Goal: Find specific page/section: Find specific page/section

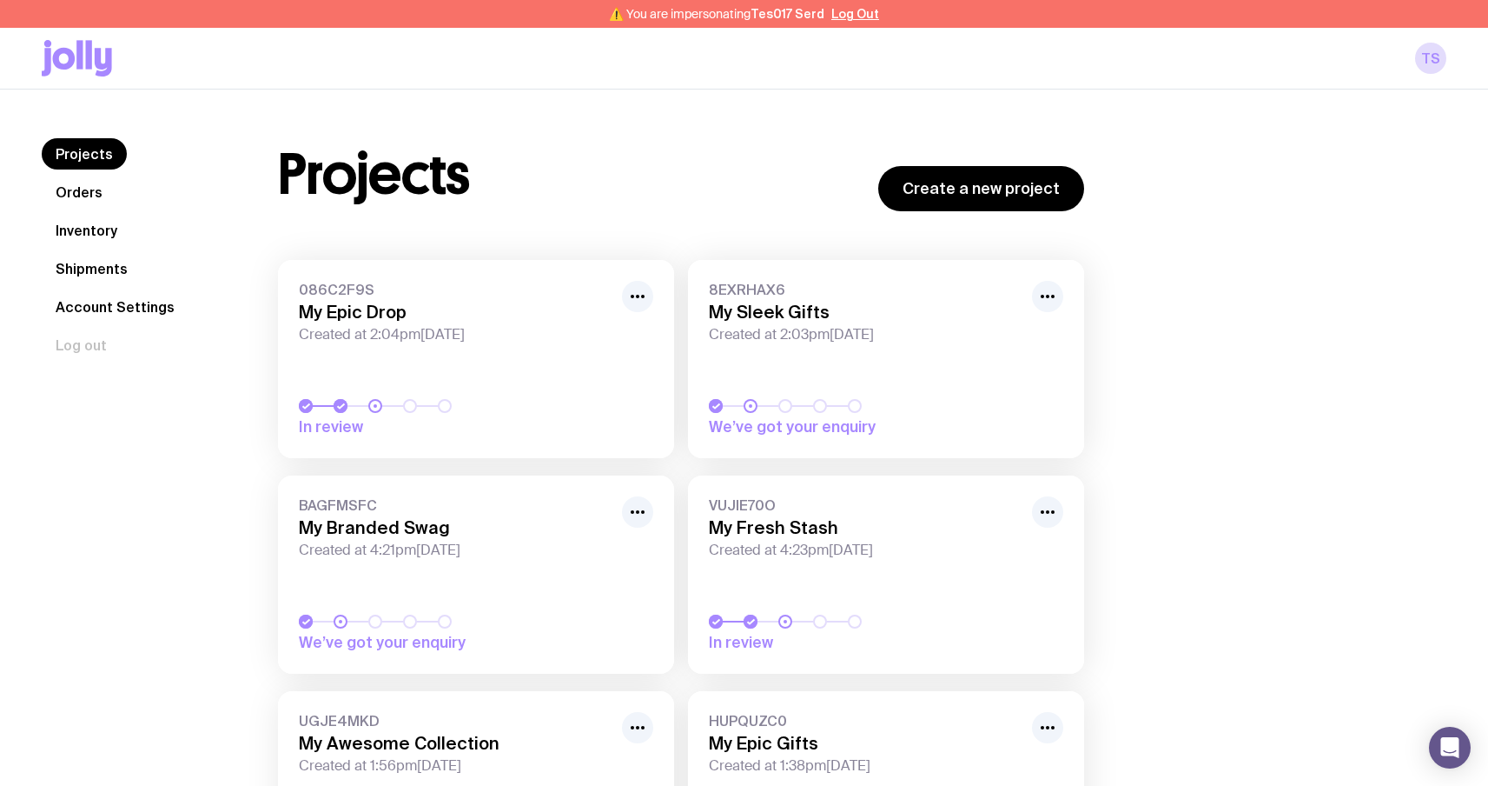
click at [83, 239] on link "Inventory" at bounding box center [86, 230] width 89 height 31
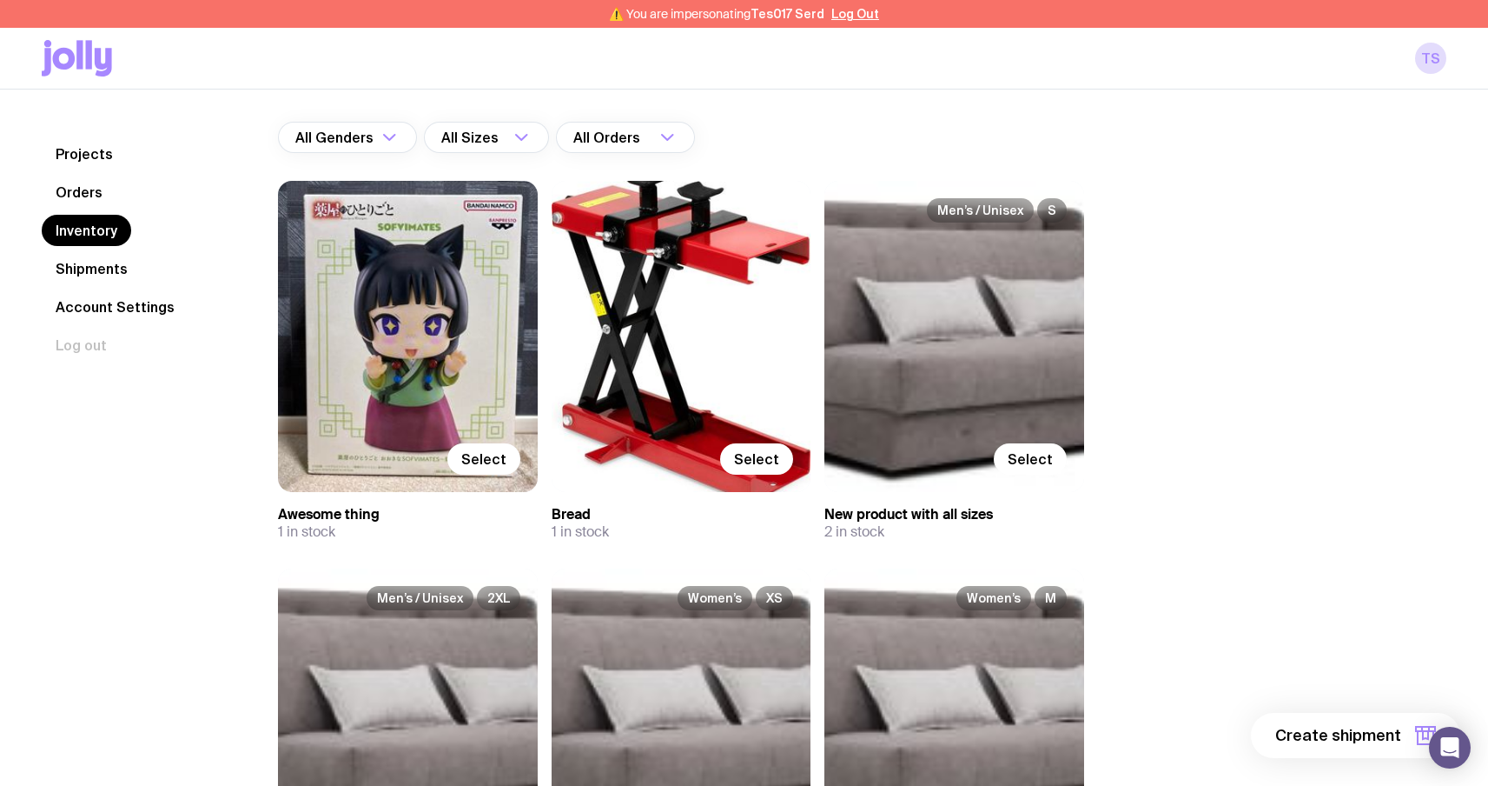
scroll to position [125, 0]
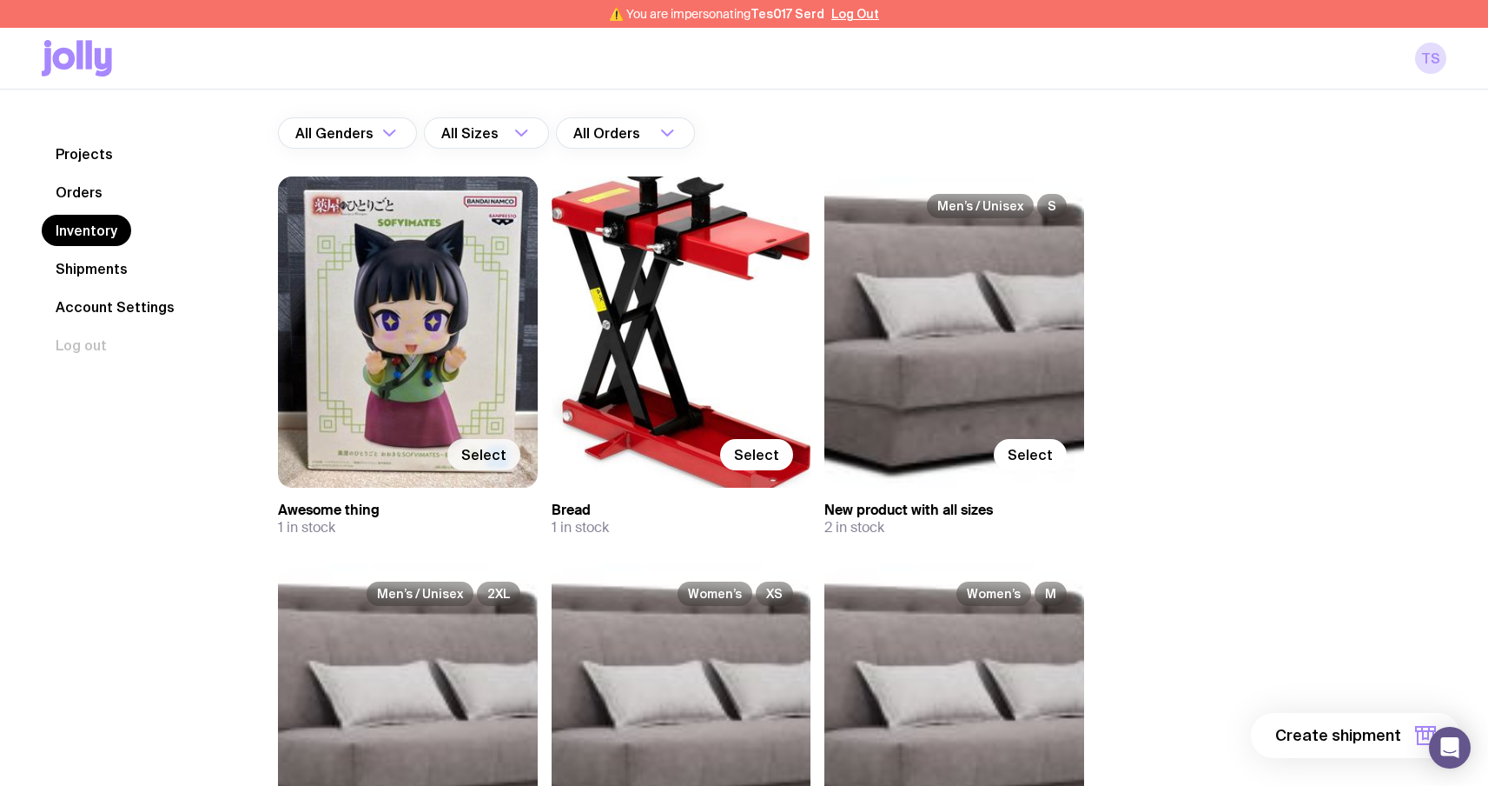
click at [486, 459] on span "Select" at bounding box center [483, 454] width 45 height 17
click at [0, 0] on input "Select" at bounding box center [0, 0] width 0 height 0
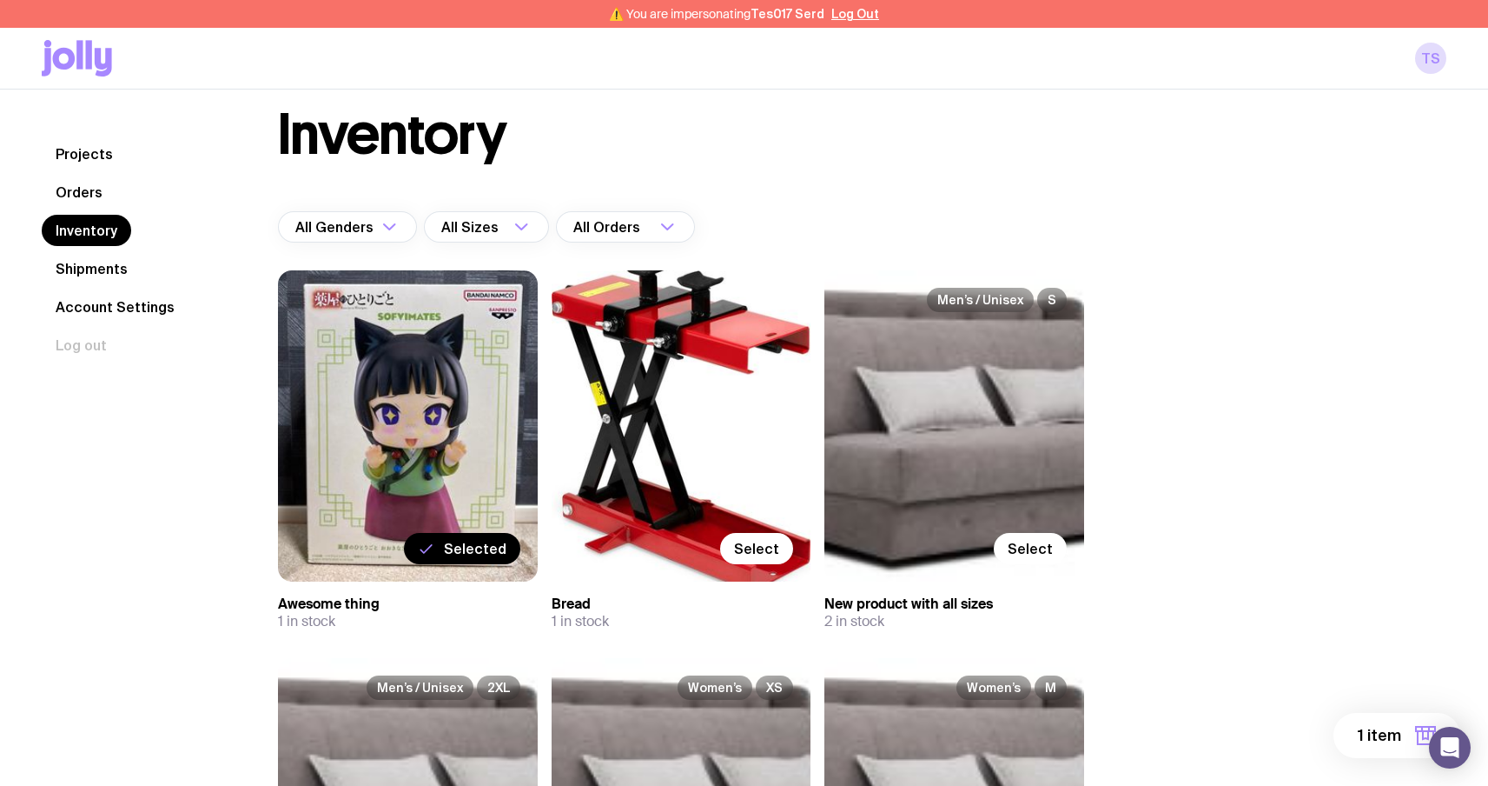
scroll to position [0, 0]
